Goal: Task Accomplishment & Management: Complete application form

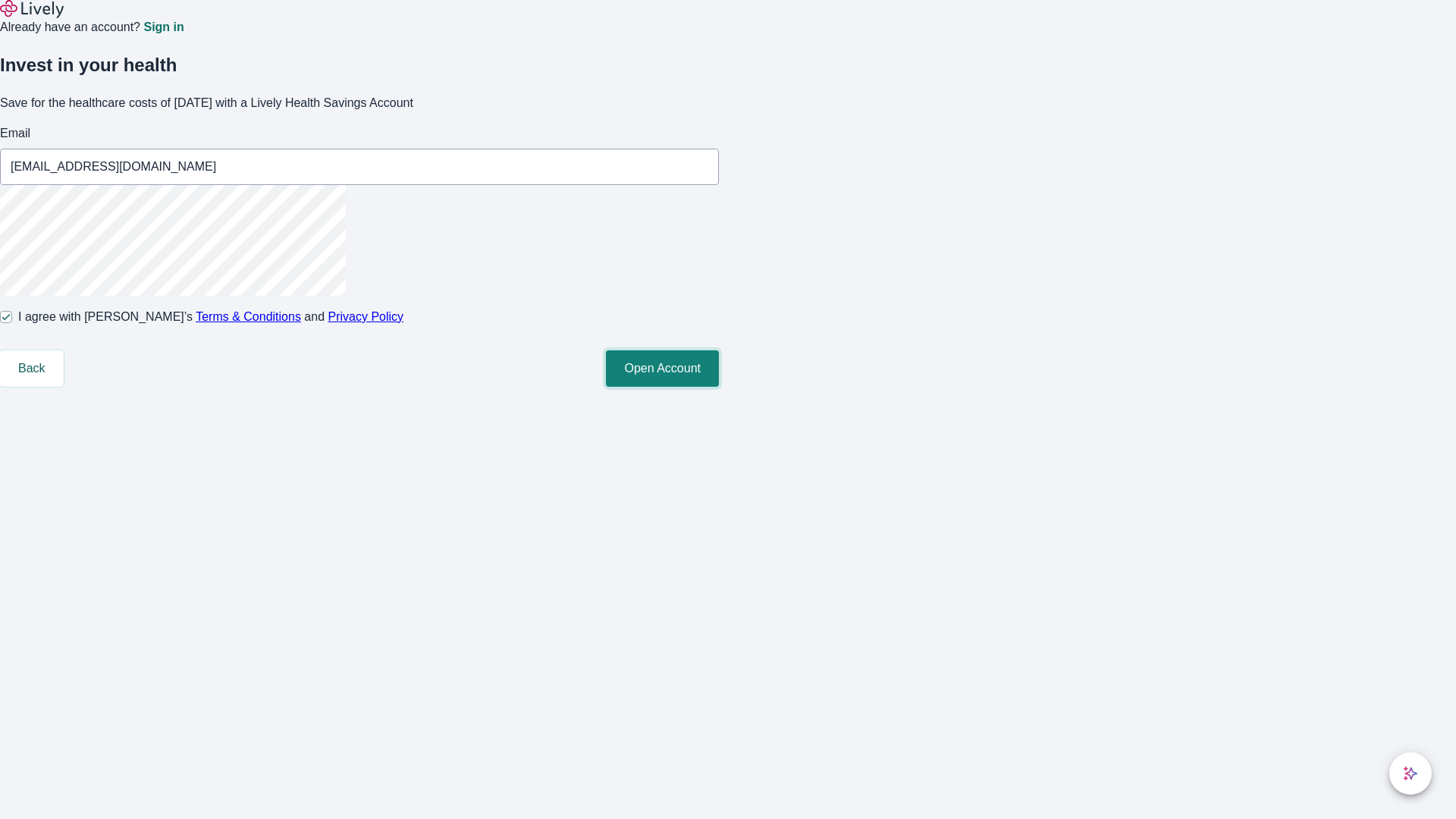
click at [718, 387] on button "Open Account" at bounding box center [662, 369] width 113 height 36
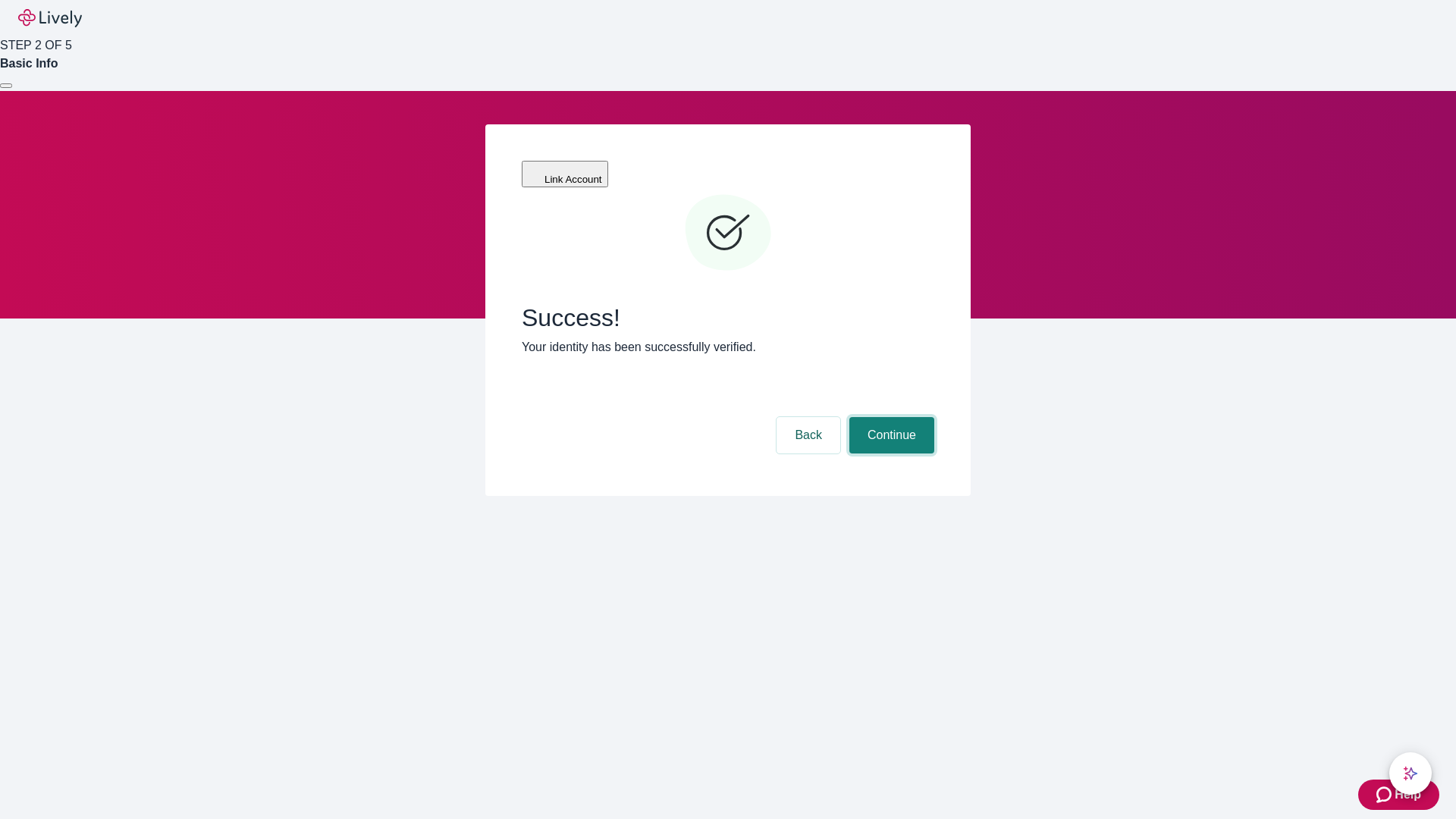
click at [890, 417] on button "Continue" at bounding box center [891, 435] width 85 height 36
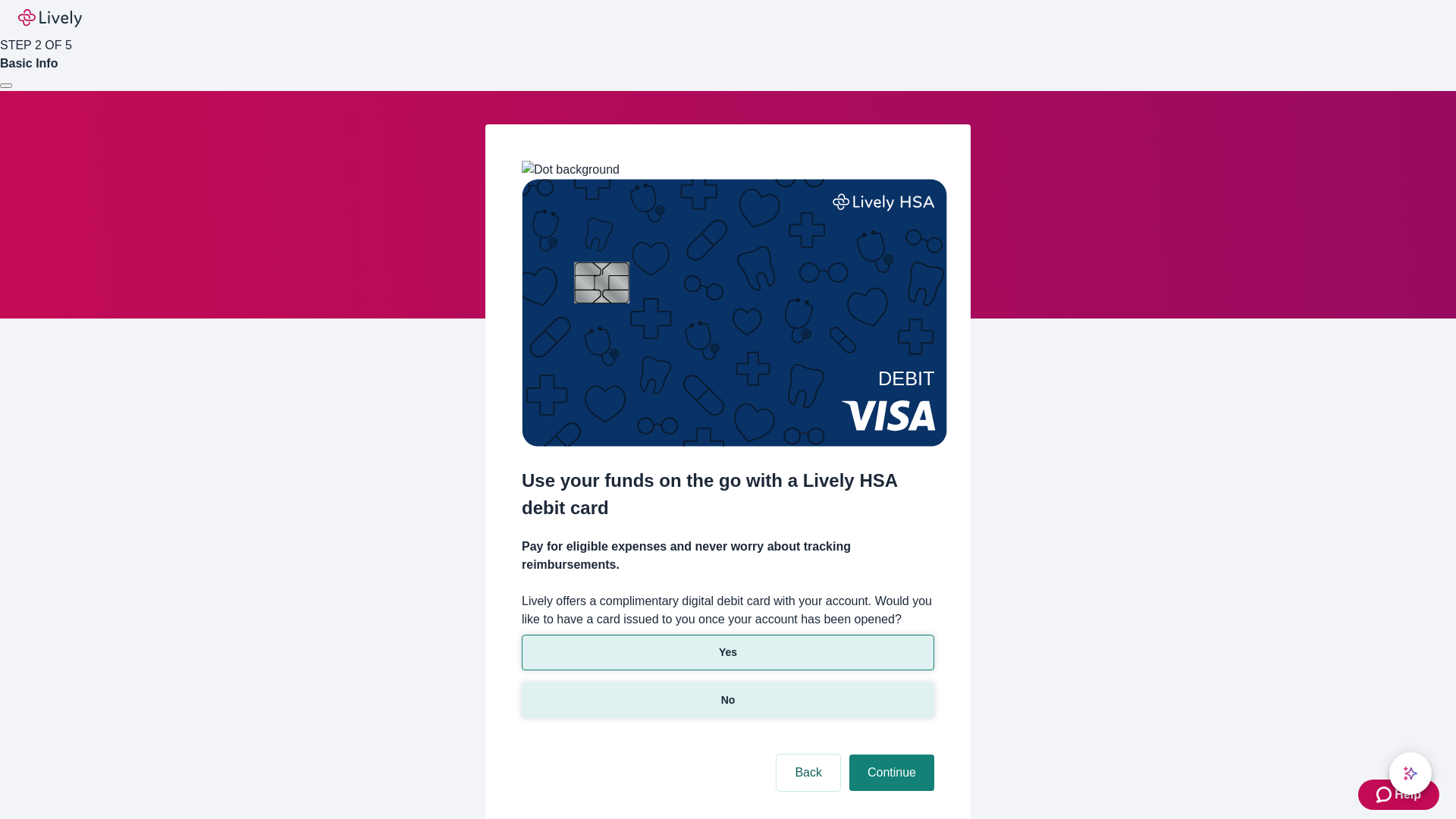
click at [727, 692] on p "No" at bounding box center [728, 700] width 14 height 16
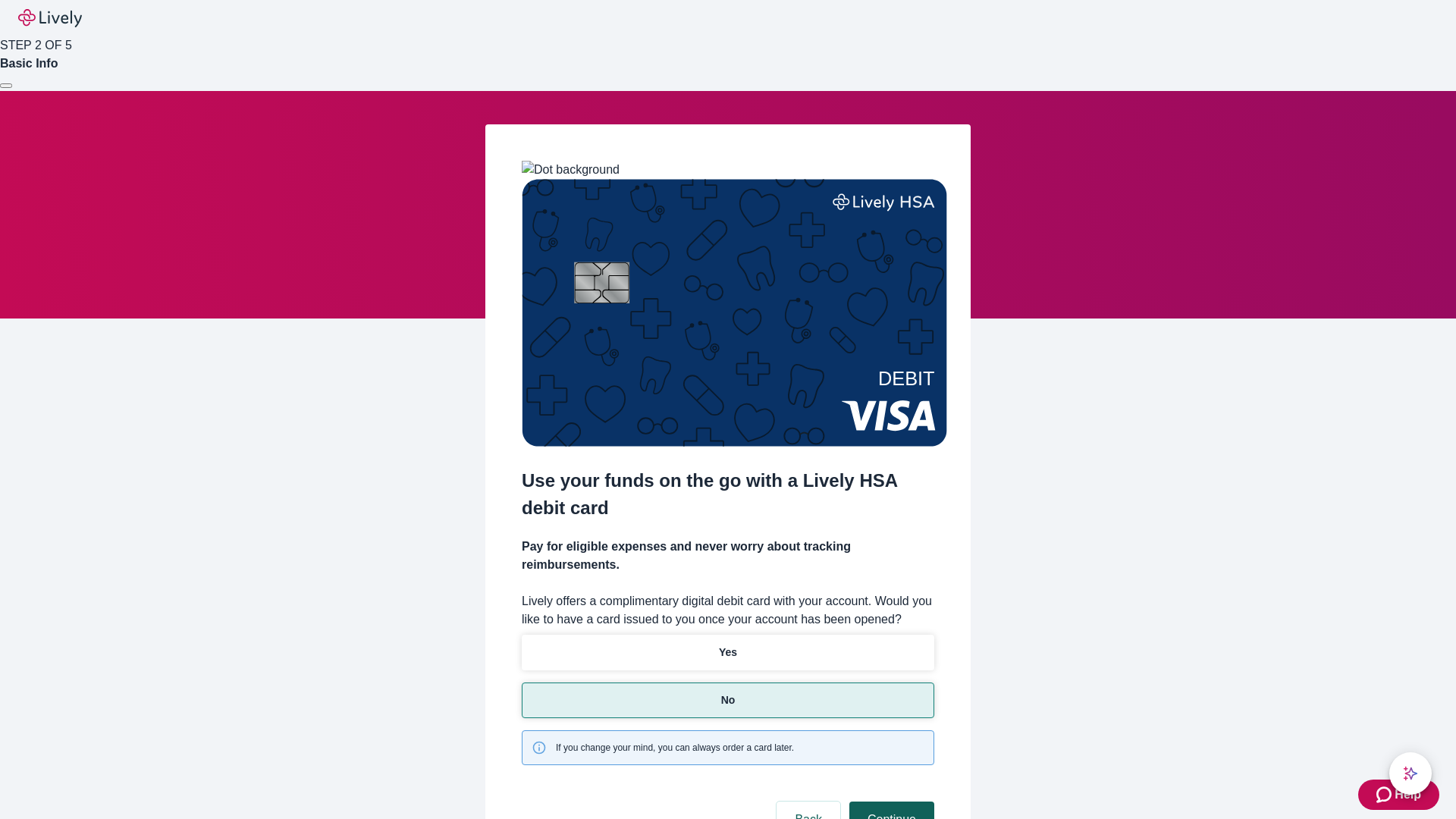
click at [890, 802] on button "Continue" at bounding box center [891, 820] width 85 height 36
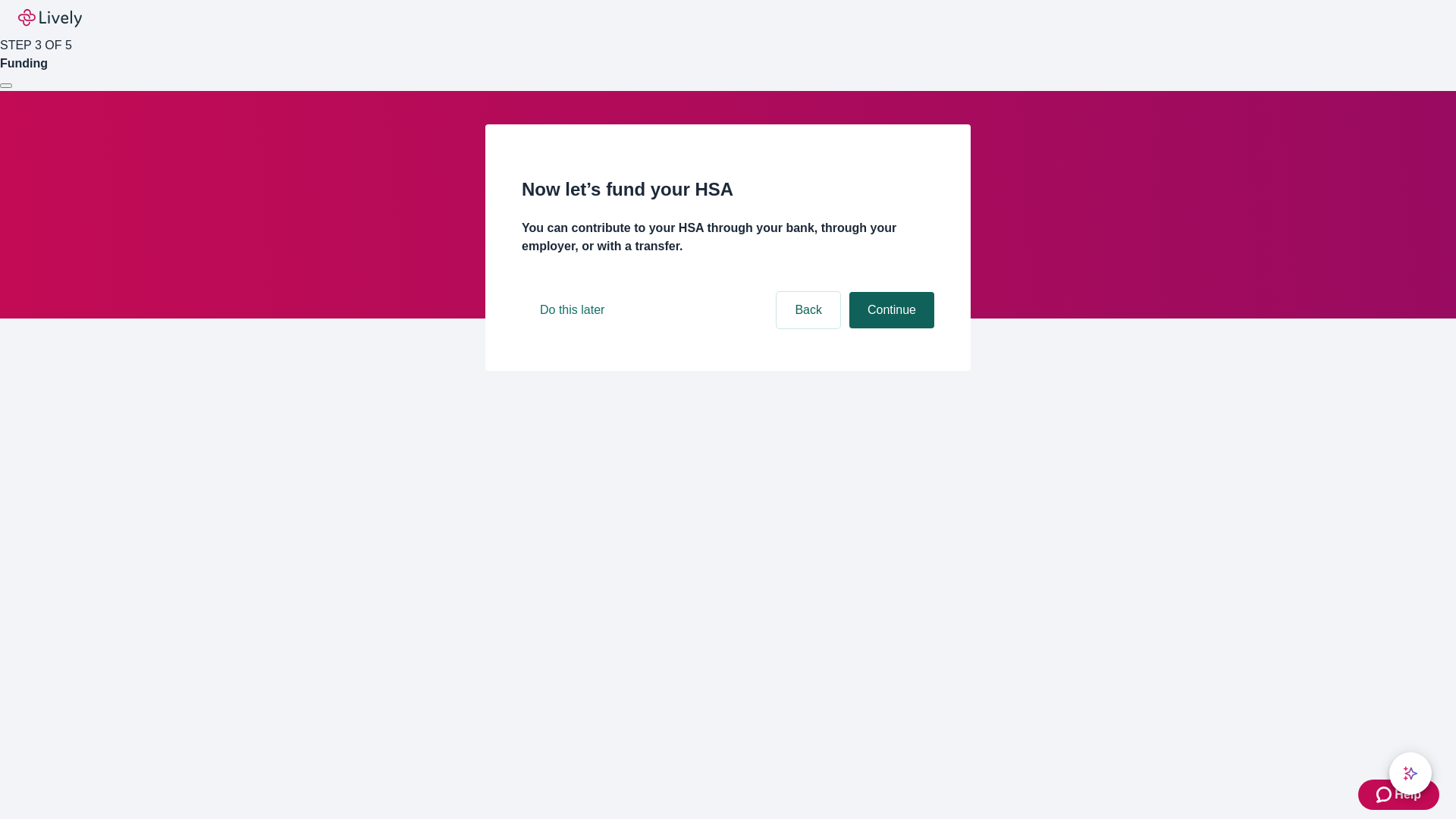
click at [890, 328] on button "Continue" at bounding box center [891, 310] width 85 height 36
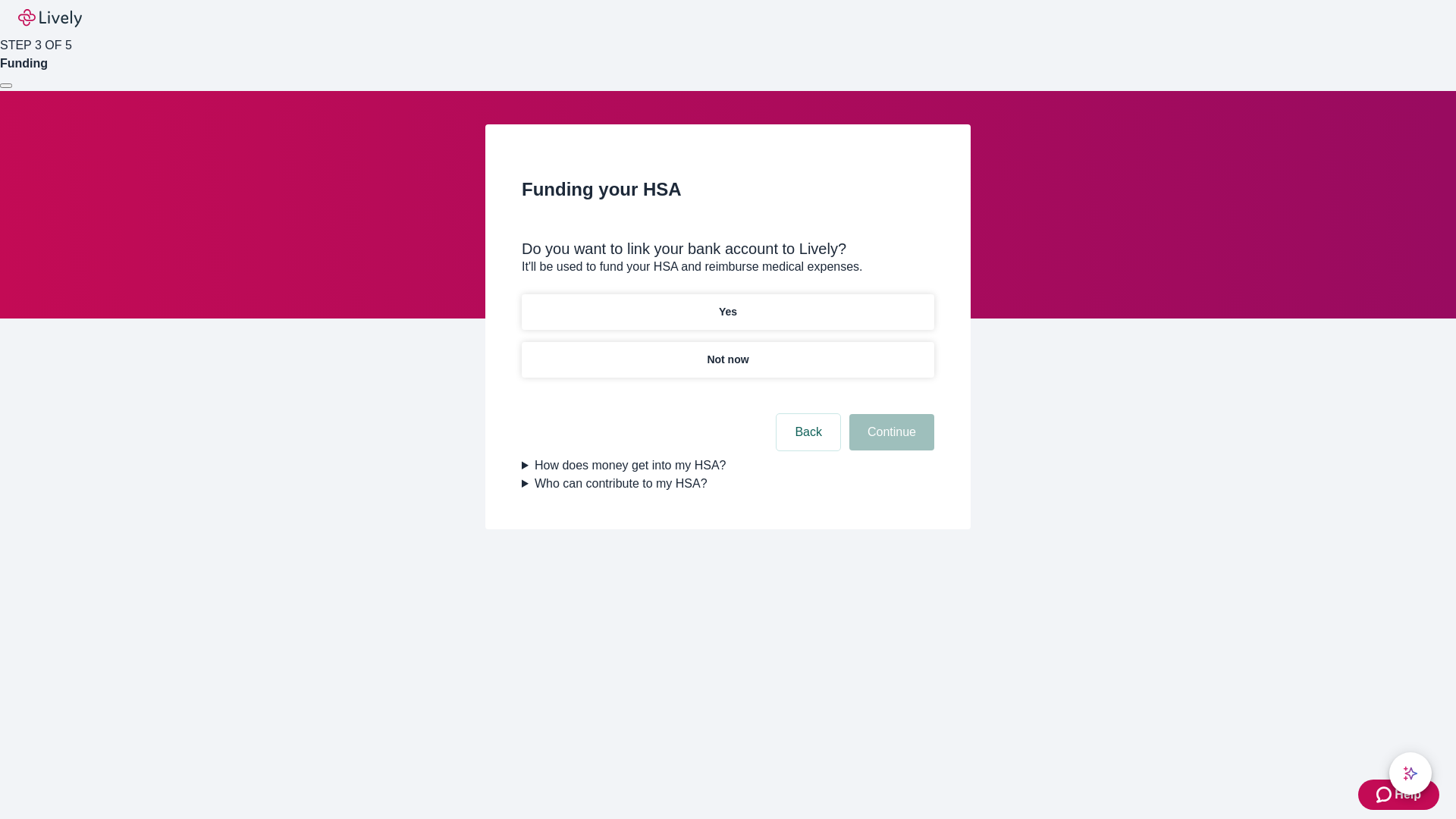
click at [727, 352] on p "Not now" at bounding box center [727, 360] width 42 height 16
click at [890, 441] on button "Continue" at bounding box center [891, 432] width 85 height 36
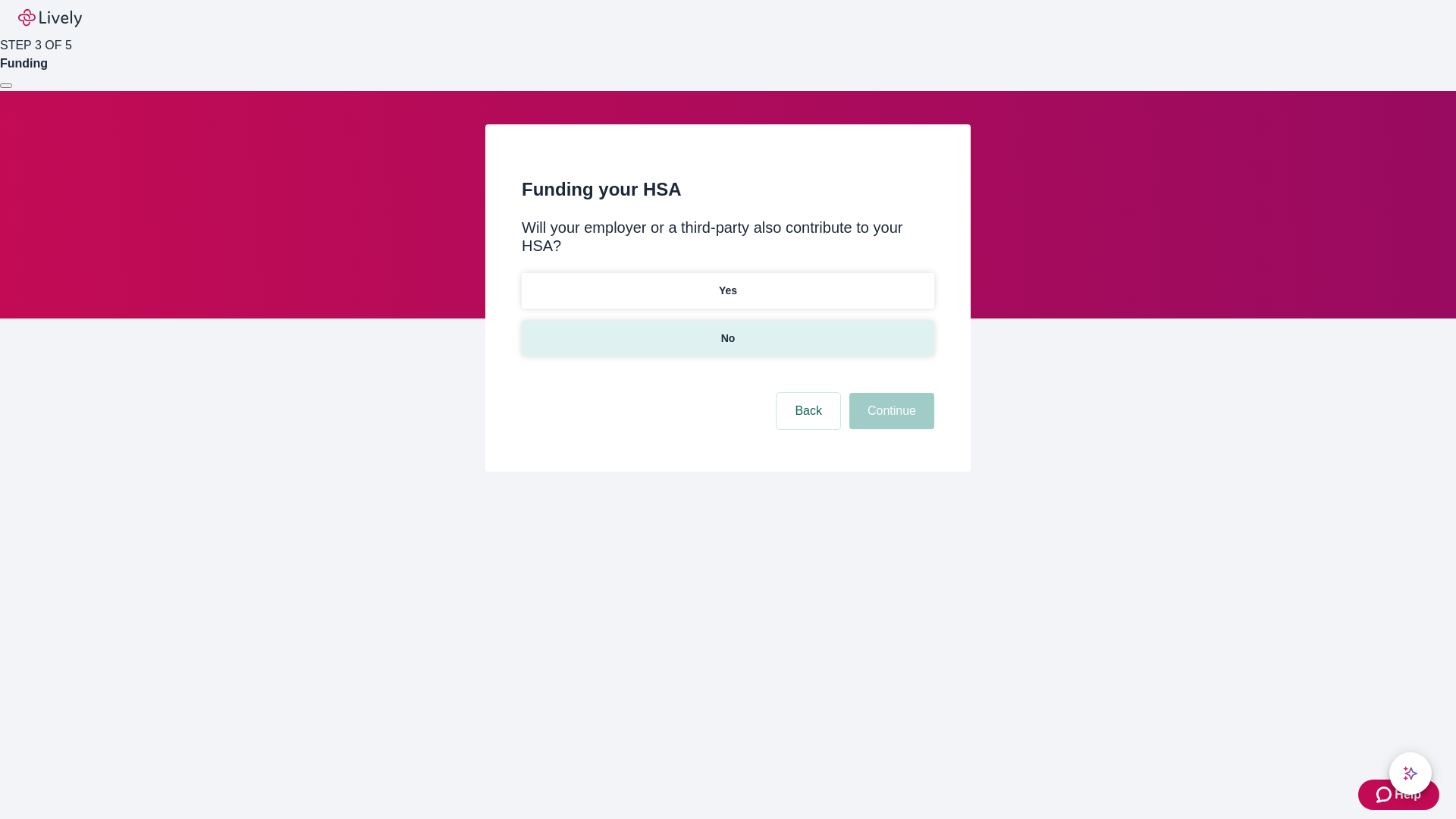
click at [727, 331] on p "No" at bounding box center [728, 339] width 14 height 16
click at [890, 392] on button "Continue" at bounding box center [891, 411] width 85 height 36
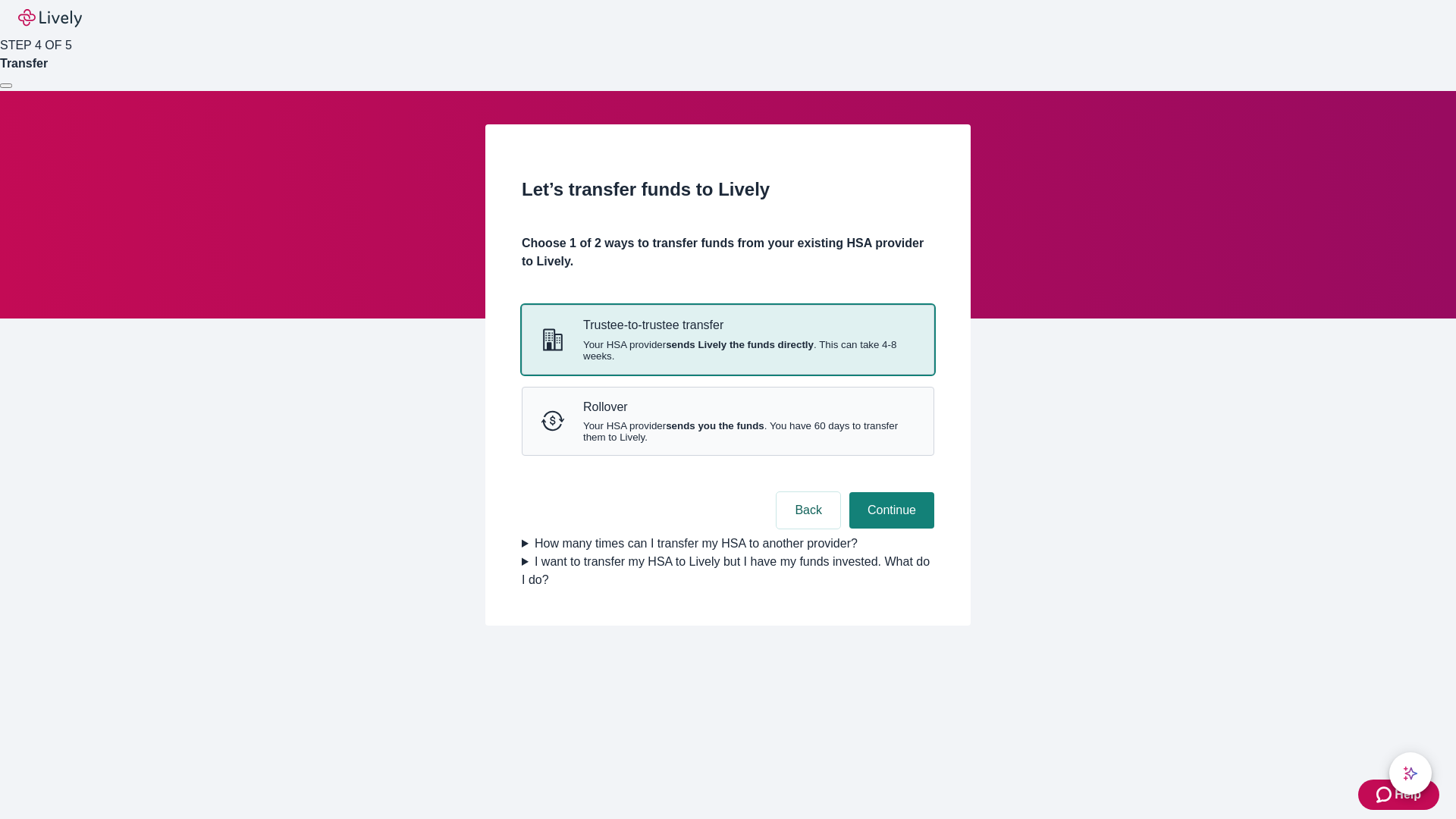
click at [727, 350] on strong "sends Lively the funds directly" at bounding box center [739, 344] width 148 height 11
click at [890, 528] on button "Continue" at bounding box center [891, 511] width 85 height 36
